Goal: Check status: Check status

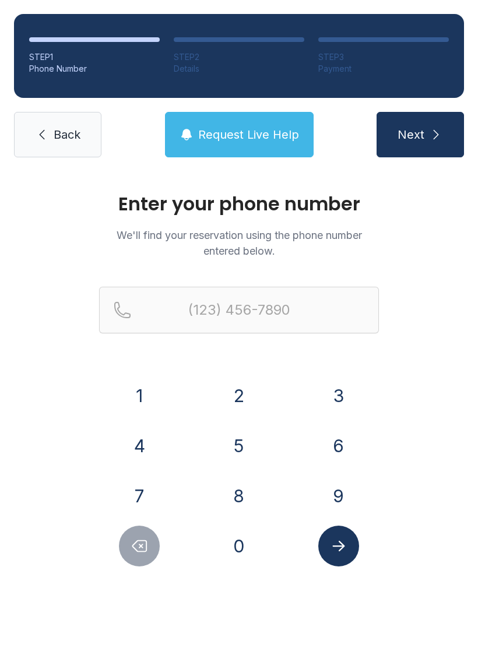
click at [334, 493] on button "9" at bounding box center [338, 495] width 41 height 41
click at [151, 391] on button "1" at bounding box center [139, 395] width 41 height 41
click at [340, 500] on button "9" at bounding box center [338, 495] width 41 height 41
click at [337, 393] on button "3" at bounding box center [338, 395] width 41 height 41
click at [340, 394] on button "3" at bounding box center [338, 395] width 41 height 41
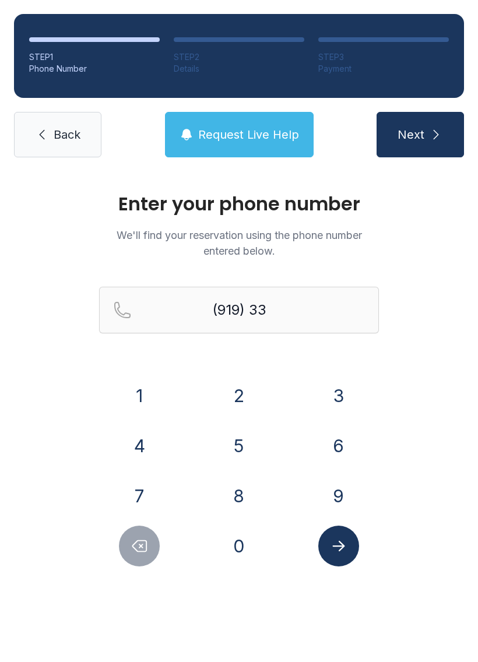
click at [231, 397] on button "2" at bounding box center [238, 395] width 41 height 41
click at [341, 390] on button "3" at bounding box center [338, 395] width 41 height 41
click at [145, 430] on button "4" at bounding box center [139, 445] width 41 height 41
click at [152, 439] on button "4" at bounding box center [139, 445] width 41 height 41
click at [337, 414] on button "3" at bounding box center [338, 395] width 41 height 41
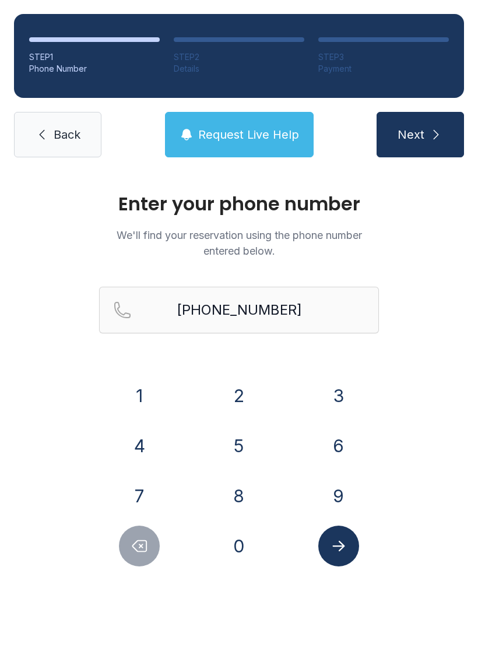
click at [343, 548] on icon "Submit lookup form" at bounding box center [338, 545] width 17 height 17
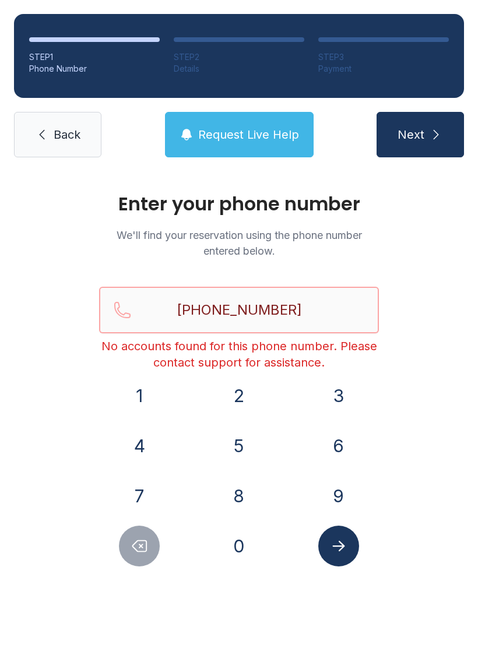
click at [314, 309] on input "[PHONE_NUMBER]" at bounding box center [239, 310] width 280 height 47
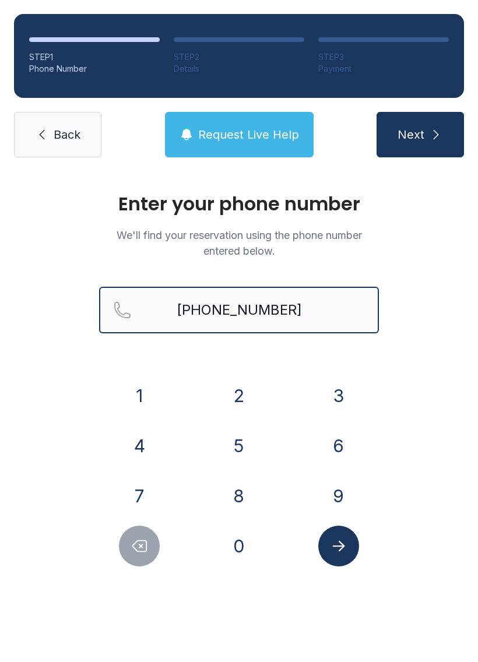
type input "[PHONE_NUMBER]"
click at [419, 135] on button "Next" at bounding box center [419, 134] width 87 height 45
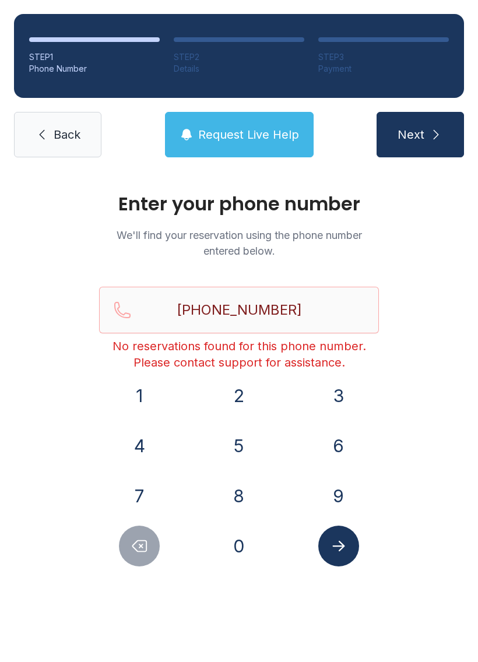
click at [443, 383] on div "Enter your phone number We'll find your reservation using the phone number ente…" at bounding box center [239, 392] width 478 height 442
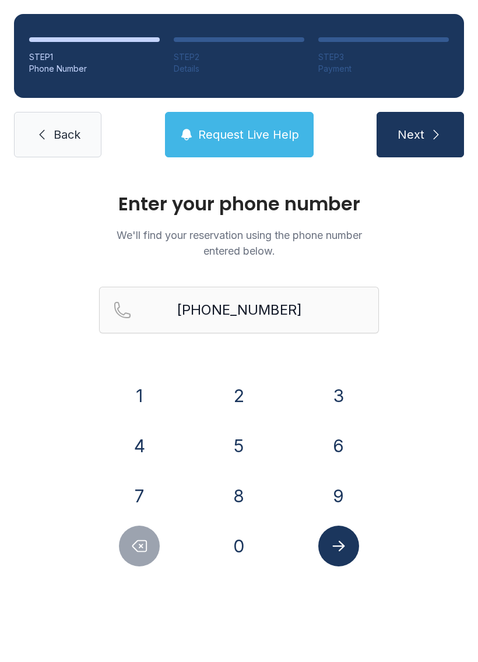
click at [348, 538] on button "Submit lookup form" at bounding box center [338, 545] width 41 height 41
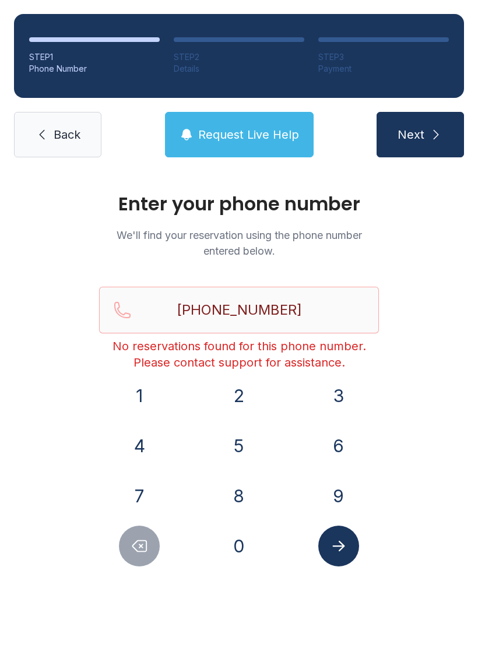
click at [340, 532] on button "Submit lookup form" at bounding box center [338, 545] width 41 height 41
